Goal: Task Accomplishment & Management: Use online tool/utility

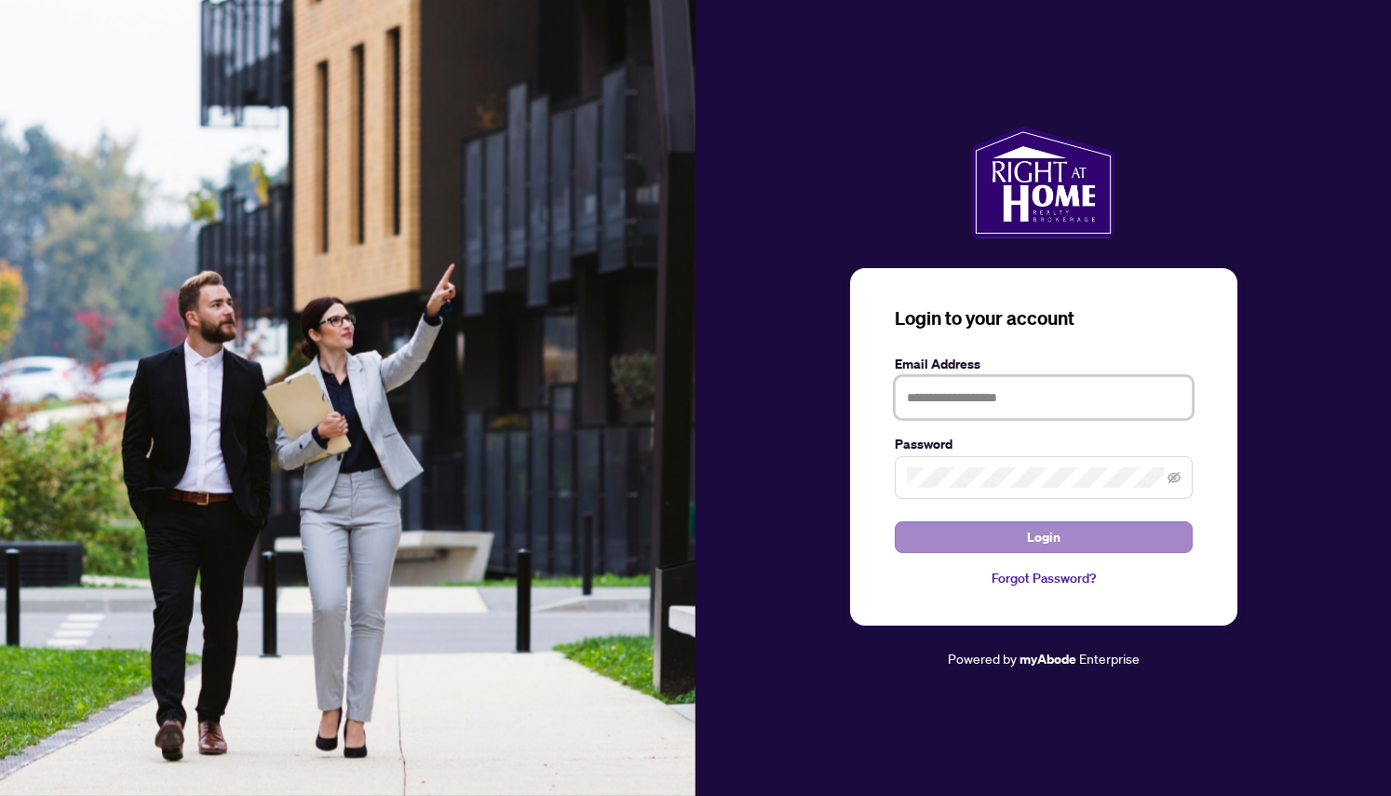
type input "**********"
click at [976, 527] on button "Login" at bounding box center [1044, 537] width 298 height 32
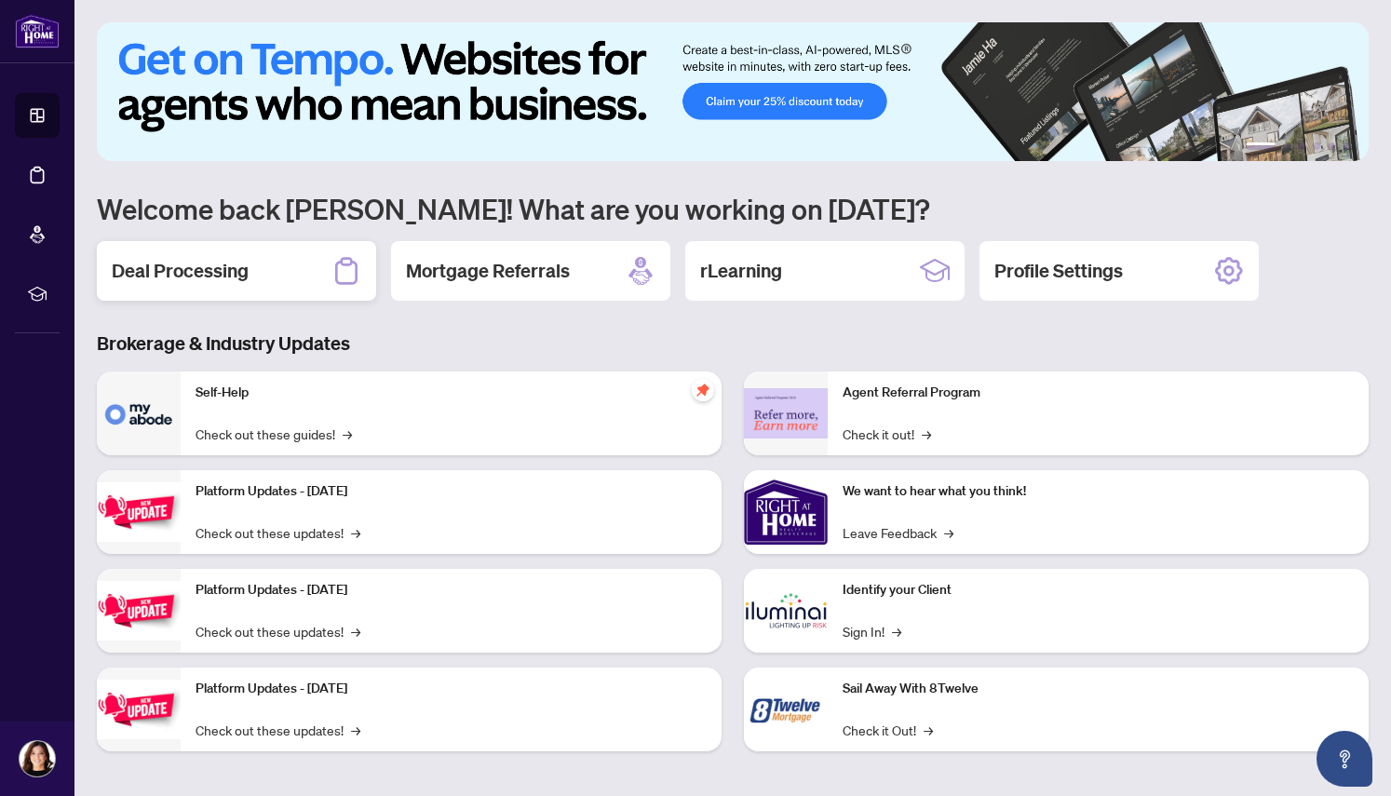
click at [257, 270] on div "Deal Processing" at bounding box center [236, 271] width 279 height 60
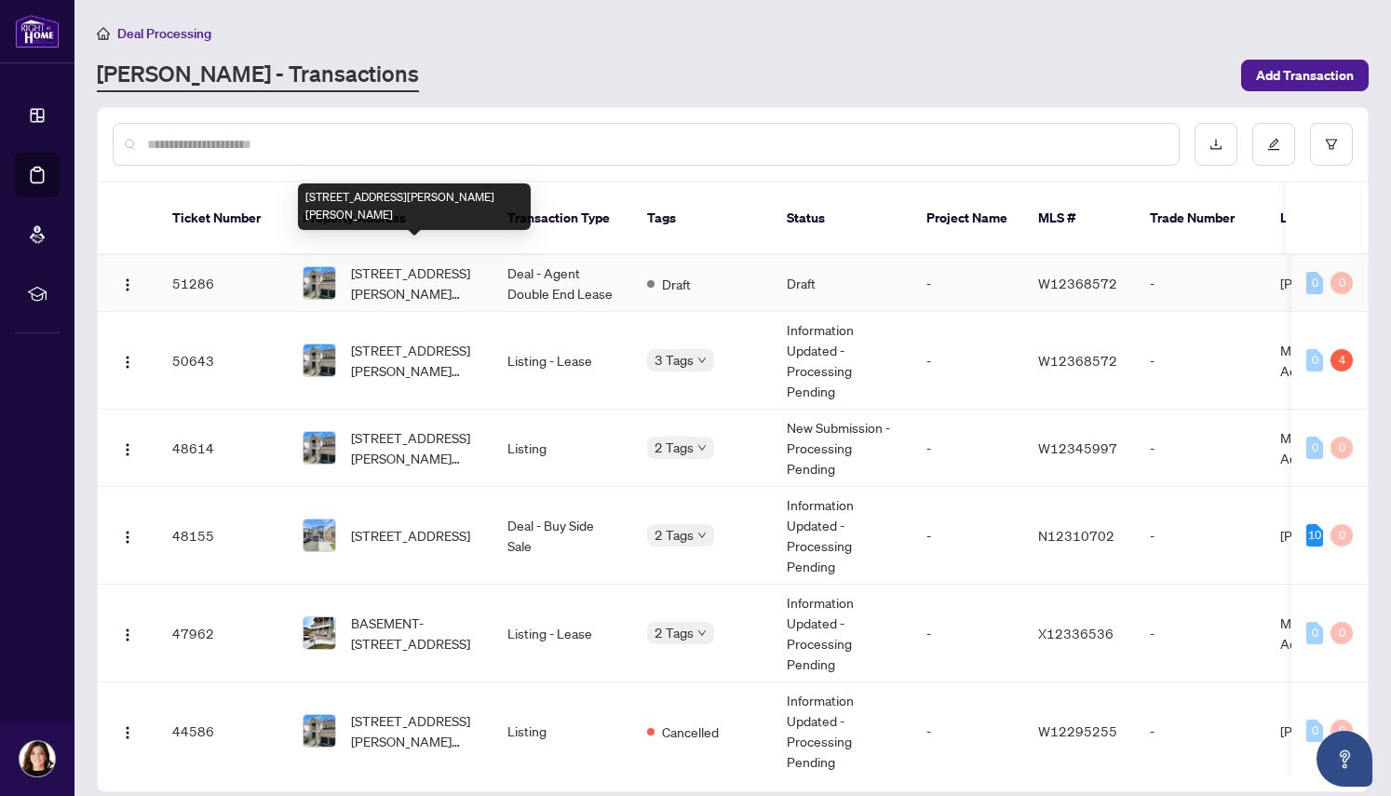
click at [381, 262] on span "[STREET_ADDRESS][PERSON_NAME][PERSON_NAME]" at bounding box center [414, 282] width 127 height 41
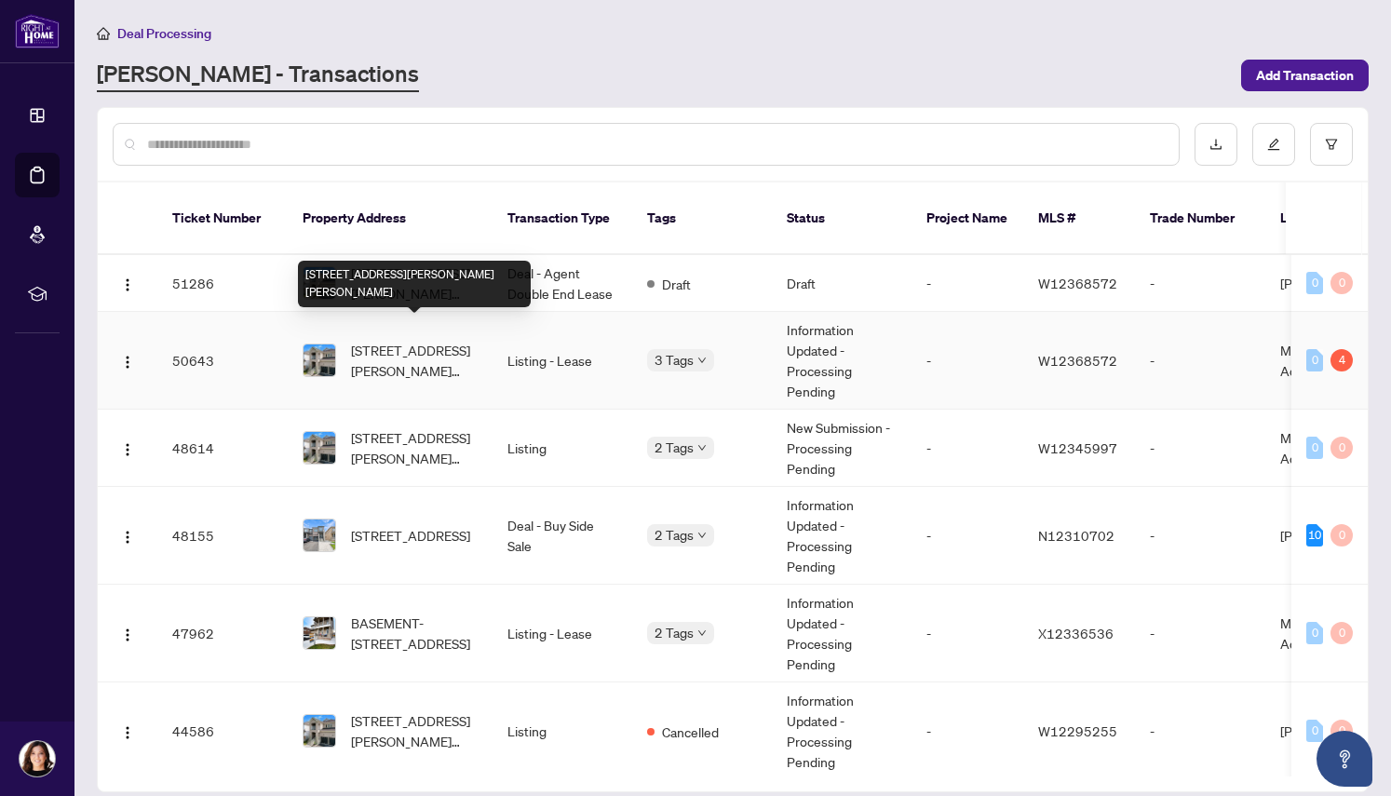
click at [384, 343] on span "[STREET_ADDRESS][PERSON_NAME][PERSON_NAME]" at bounding box center [414, 360] width 127 height 41
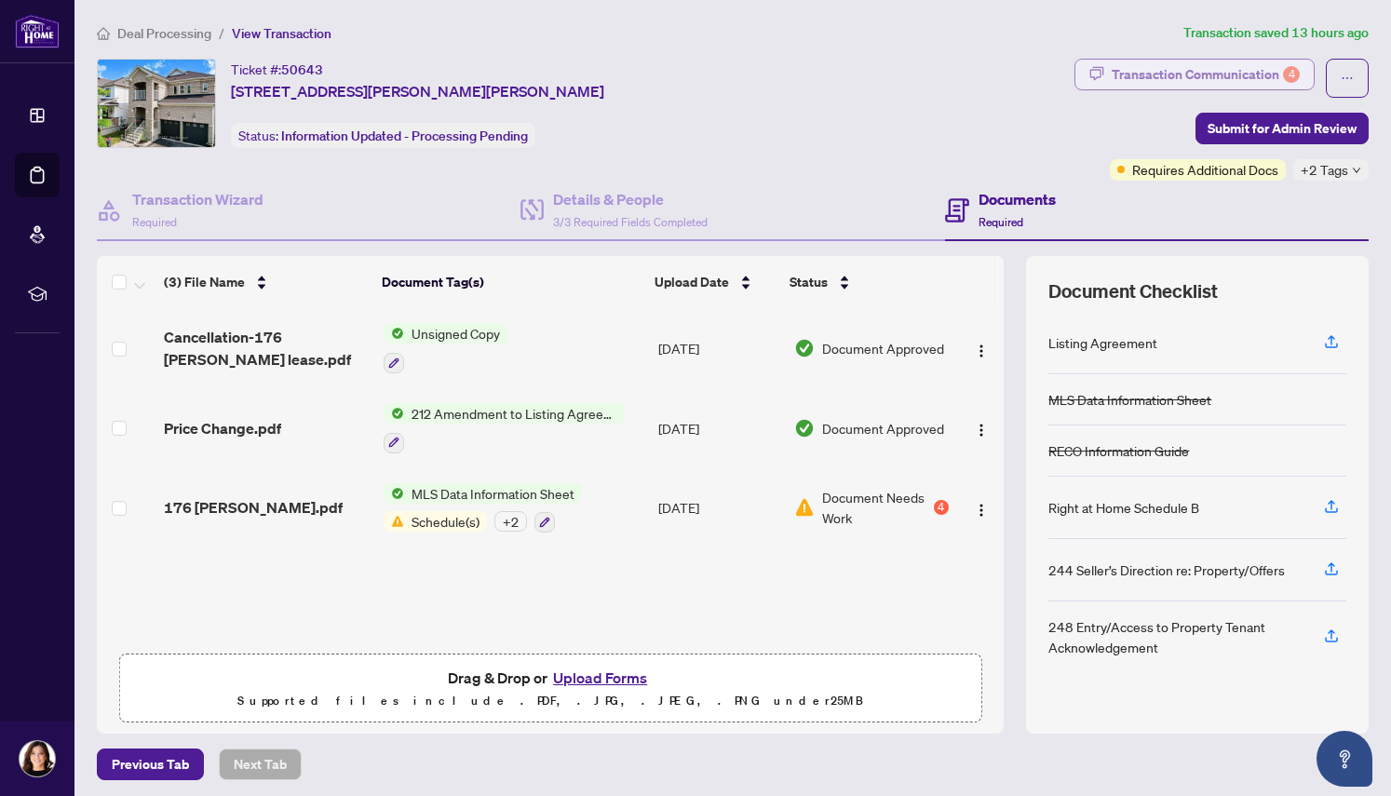
click at [1172, 77] on div "Transaction Communication 4" at bounding box center [1205, 75] width 188 height 30
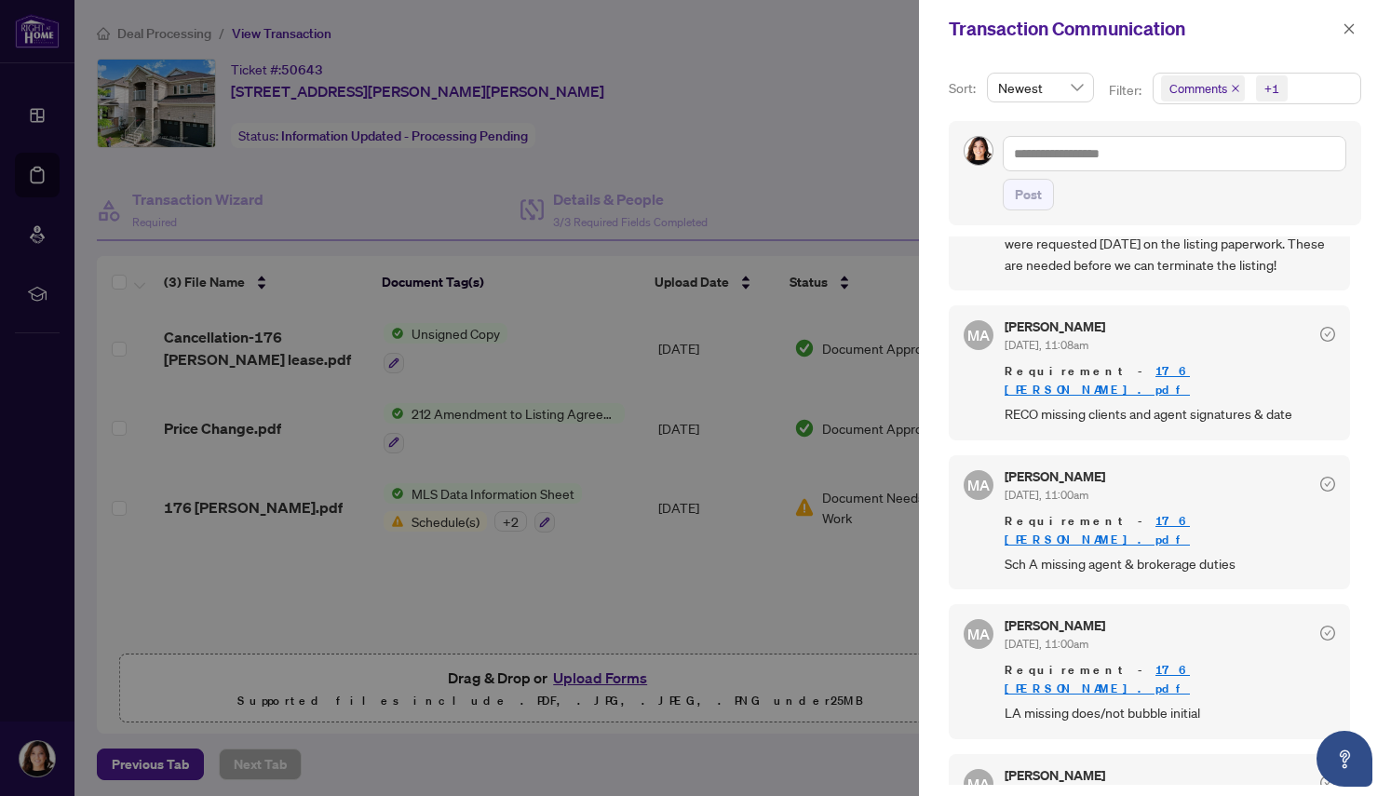
scroll to position [150, 0]
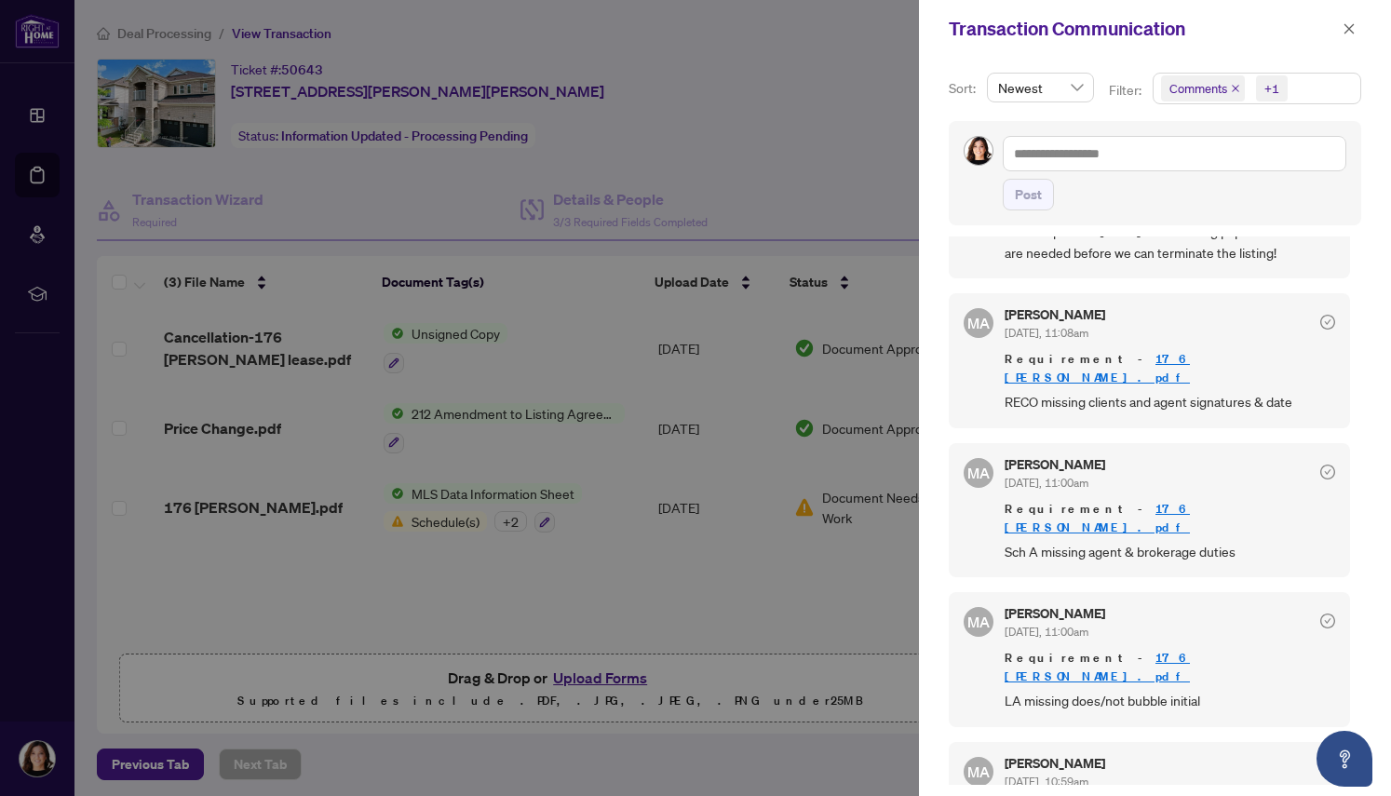
click at [1279, 330] on div "[PERSON_NAME] [DATE], 11:08am" at bounding box center [1169, 325] width 330 height 34
click at [1320, 319] on icon "check-circle" at bounding box center [1327, 322] width 15 height 15
click at [1148, 359] on link "176 [PERSON_NAME].pdf" at bounding box center [1096, 368] width 185 height 34
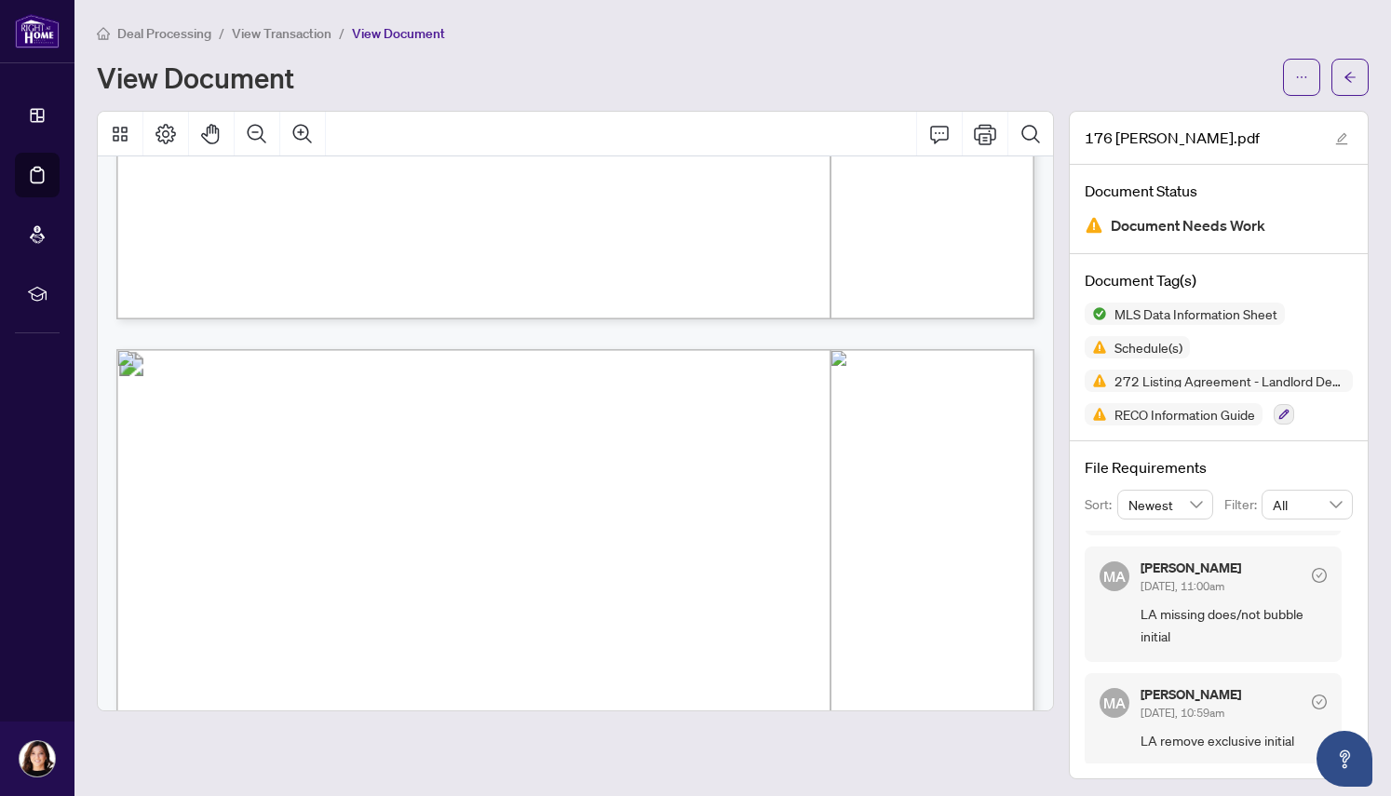
scroll to position [6041, 0]
